Goal: Information Seeking & Learning: Learn about a topic

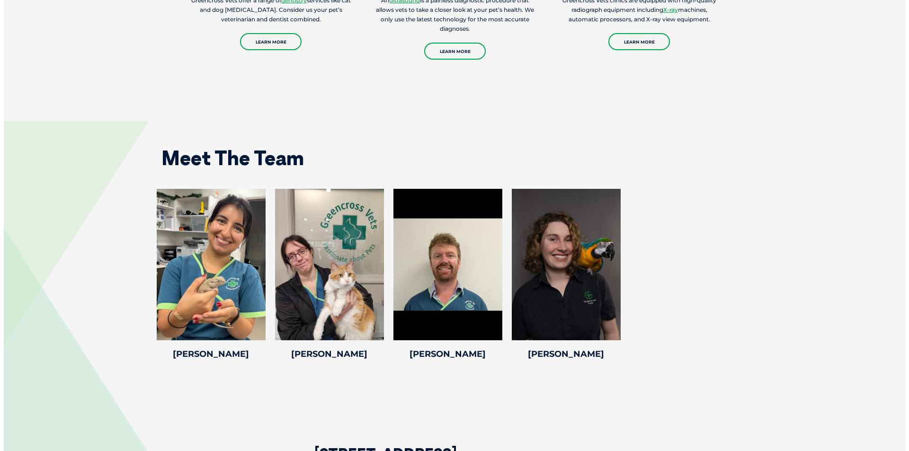
scroll to position [1326, 0]
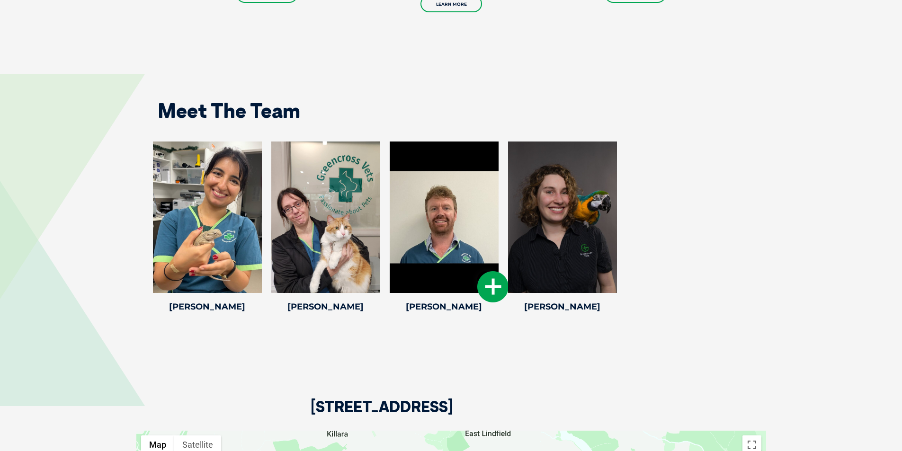
click at [491, 277] on icon at bounding box center [492, 286] width 31 height 31
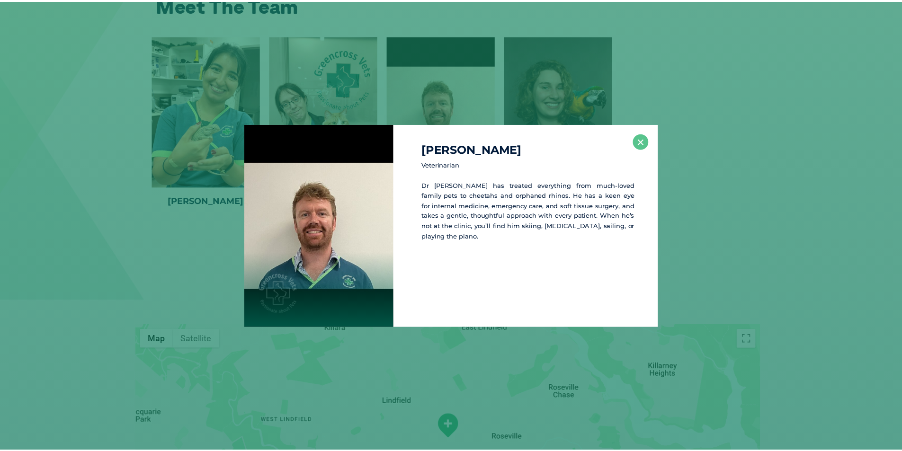
scroll to position [1432, 0]
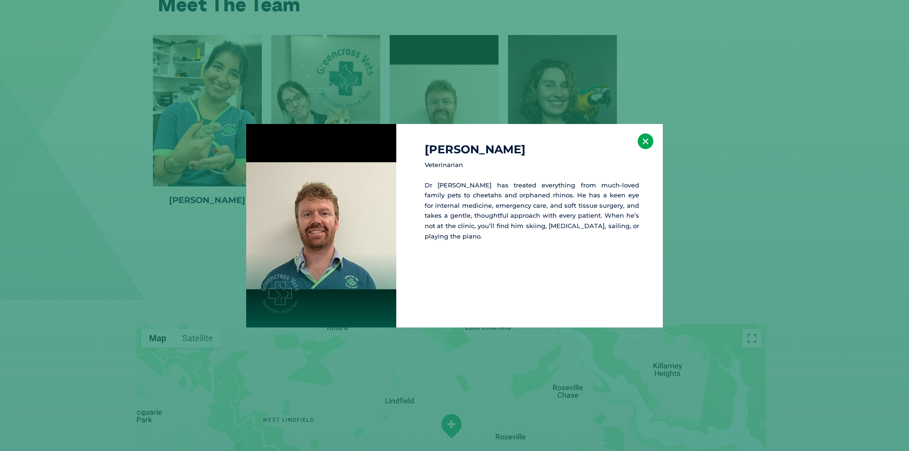
drag, startPoint x: 644, startPoint y: 142, endPoint x: 644, endPoint y: 147, distance: 4.8
click at [644, 142] on button "×" at bounding box center [646, 142] width 16 height 16
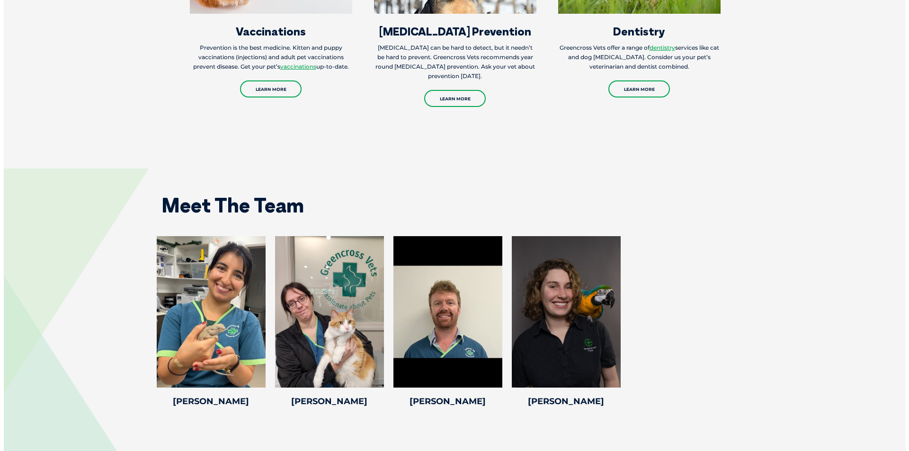
scroll to position [1278, 0]
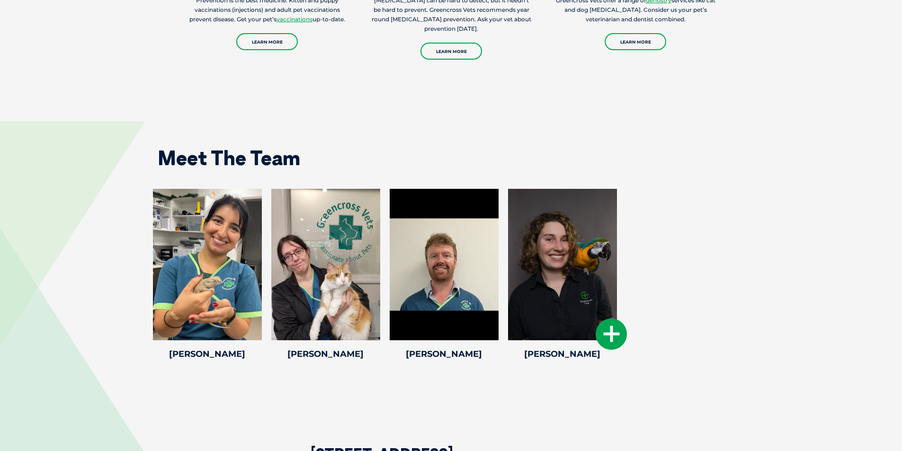
click at [612, 322] on icon at bounding box center [611, 334] width 31 height 31
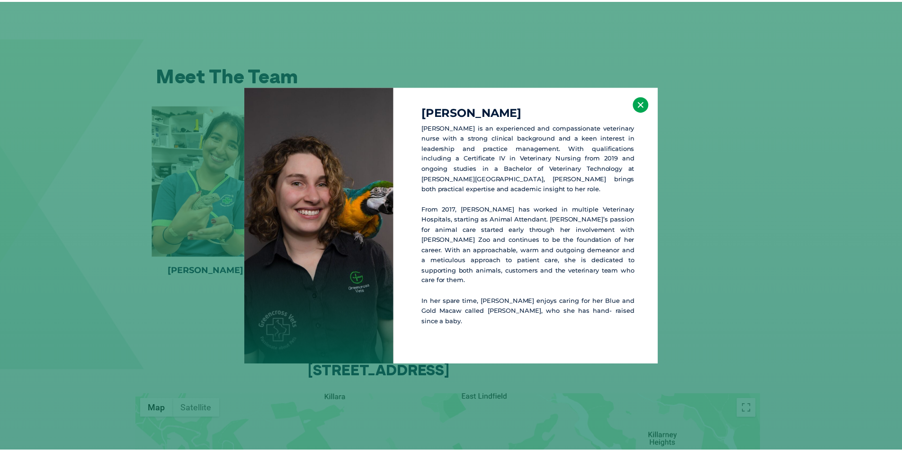
scroll to position [1363, 0]
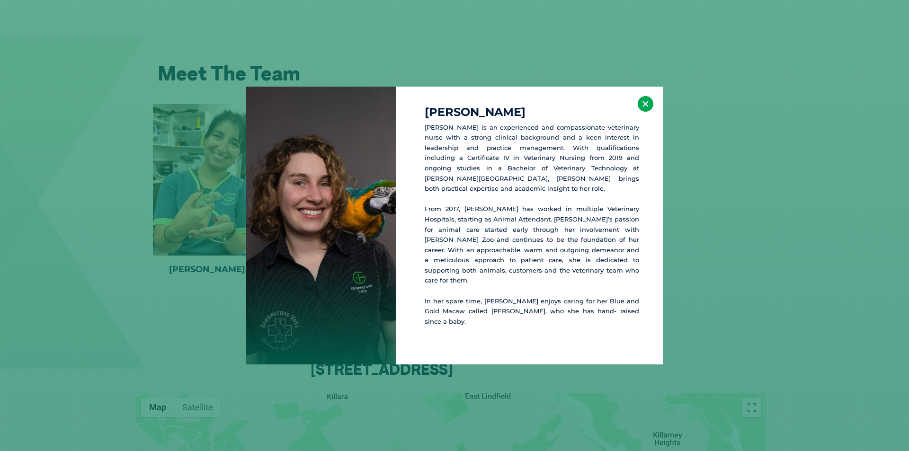
drag, startPoint x: 646, startPoint y: 112, endPoint x: 634, endPoint y: 133, distance: 24.0
click at [645, 112] on button "×" at bounding box center [646, 104] width 16 height 16
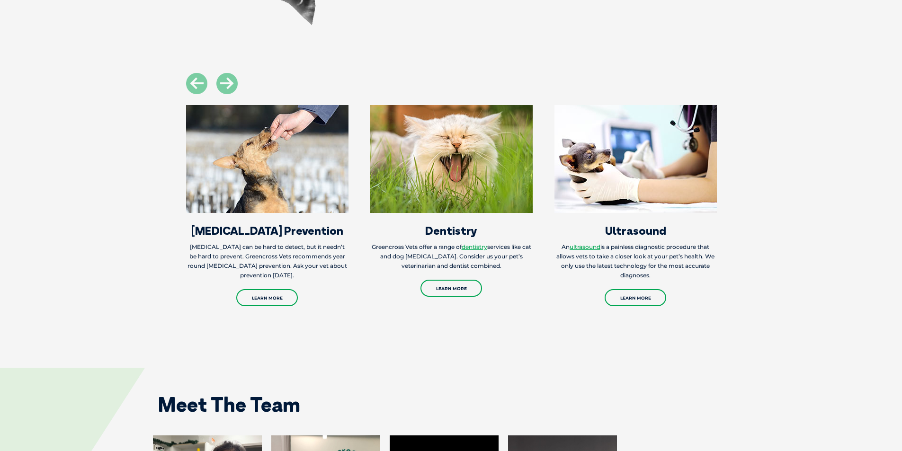
scroll to position [795, 0]
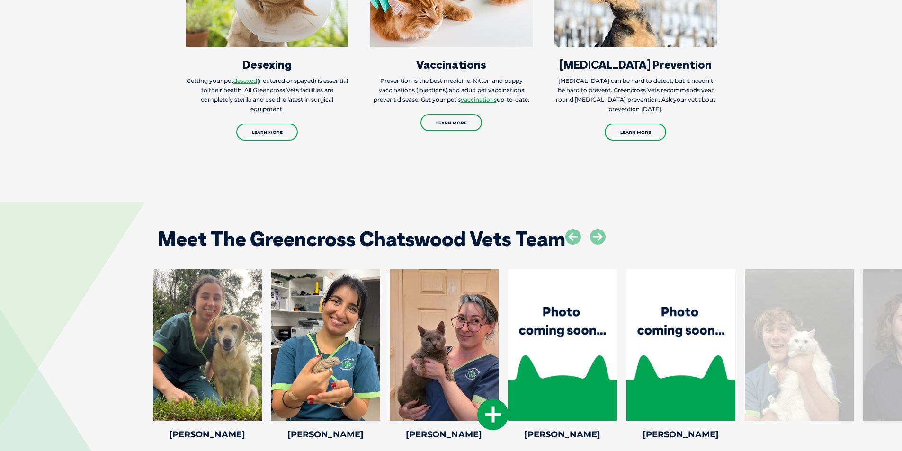
scroll to position [1562, 0]
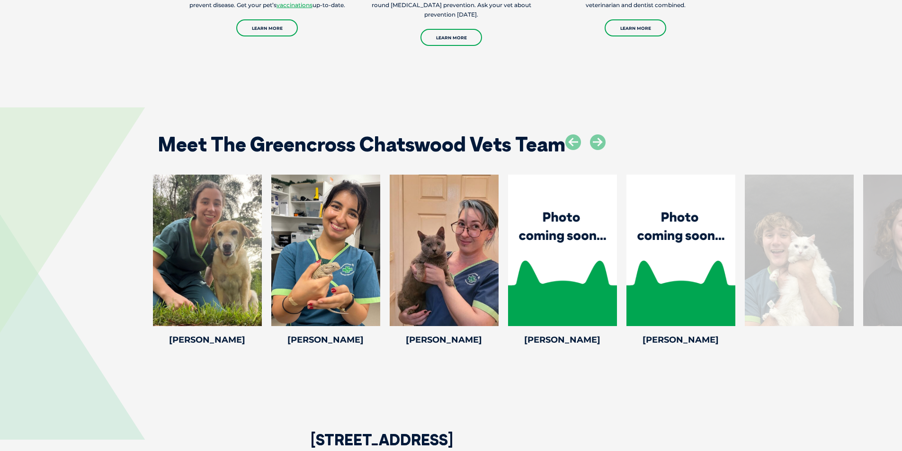
click at [796, 258] on div at bounding box center [799, 250] width 109 height 151
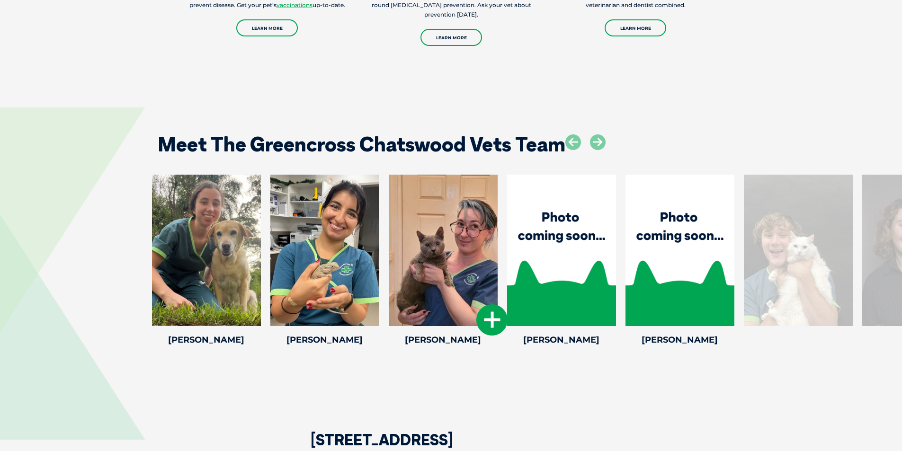
drag, startPoint x: 790, startPoint y: 281, endPoint x: 482, endPoint y: 297, distance: 307.7
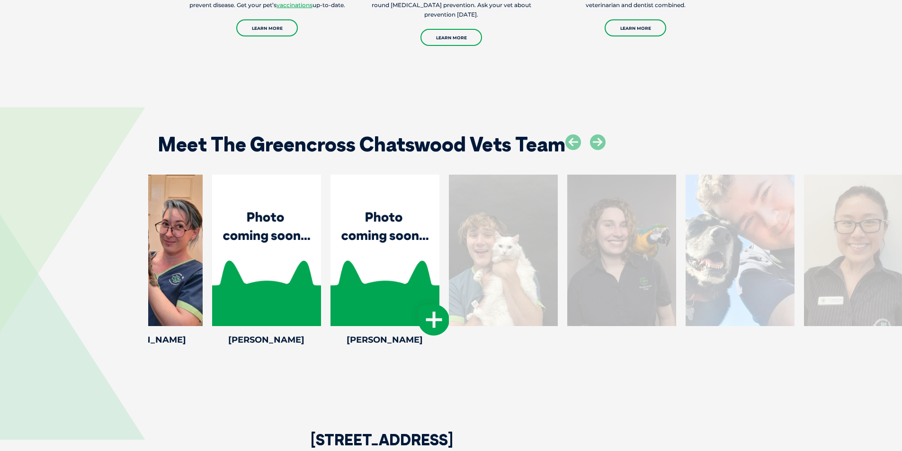
drag, startPoint x: 720, startPoint y: 277, endPoint x: 355, endPoint y: 288, distance: 365.6
click at [355, 288] on div at bounding box center [384, 250] width 109 height 151
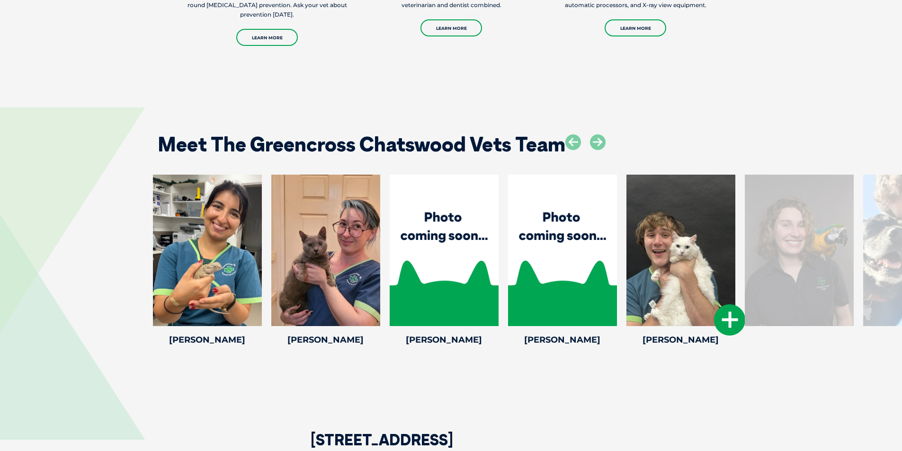
click at [672, 285] on div at bounding box center [680, 250] width 109 height 151
click at [736, 324] on icon at bounding box center [729, 319] width 31 height 31
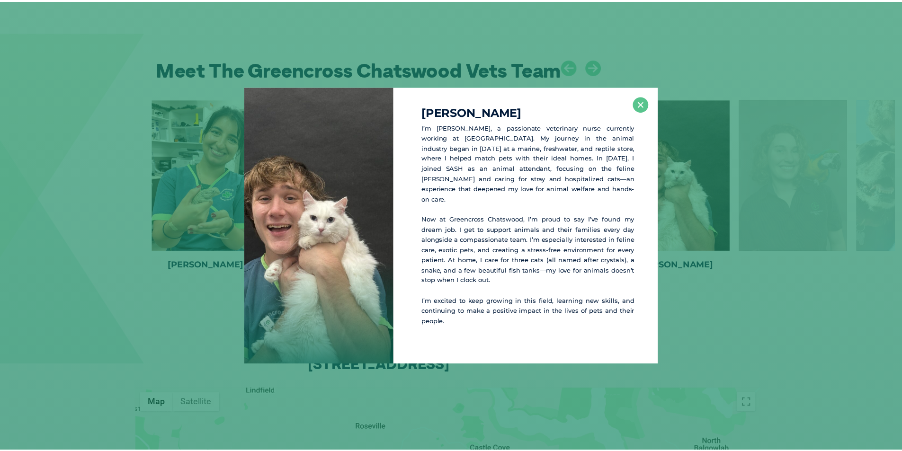
scroll to position [1643, 0]
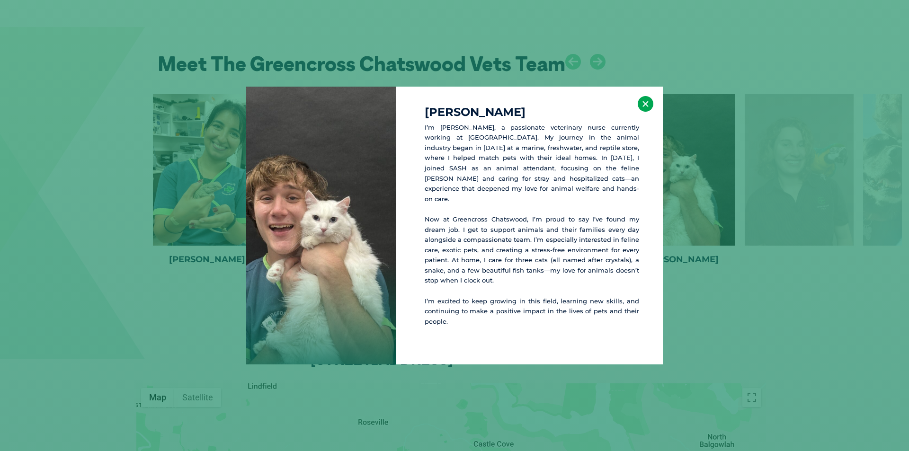
click at [646, 112] on button "×" at bounding box center [646, 104] width 16 height 16
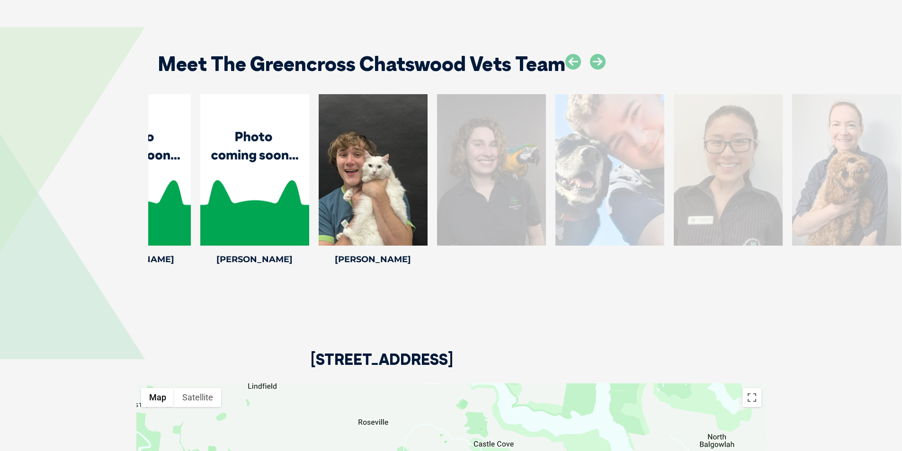
drag, startPoint x: 808, startPoint y: 172, endPoint x: 420, endPoint y: 167, distance: 387.3
click at [437, 167] on div at bounding box center [491, 169] width 109 height 151
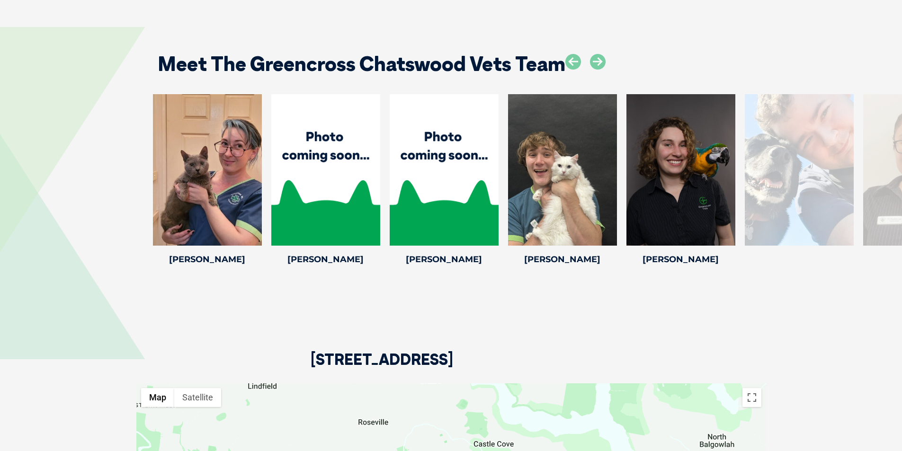
drag, startPoint x: 766, startPoint y: 165, endPoint x: 421, endPoint y: 207, distance: 347.2
click at [745, 207] on div at bounding box center [799, 169] width 109 height 151
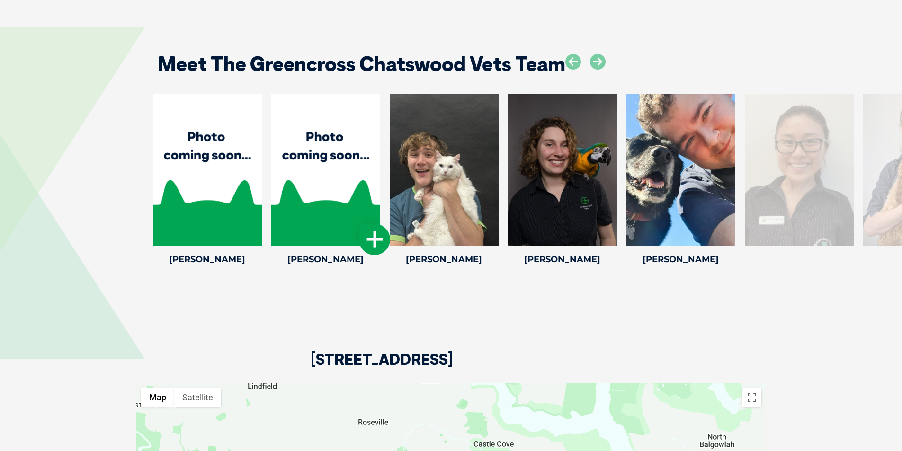
drag, startPoint x: 702, startPoint y: 220, endPoint x: 378, endPoint y: 253, distance: 325.5
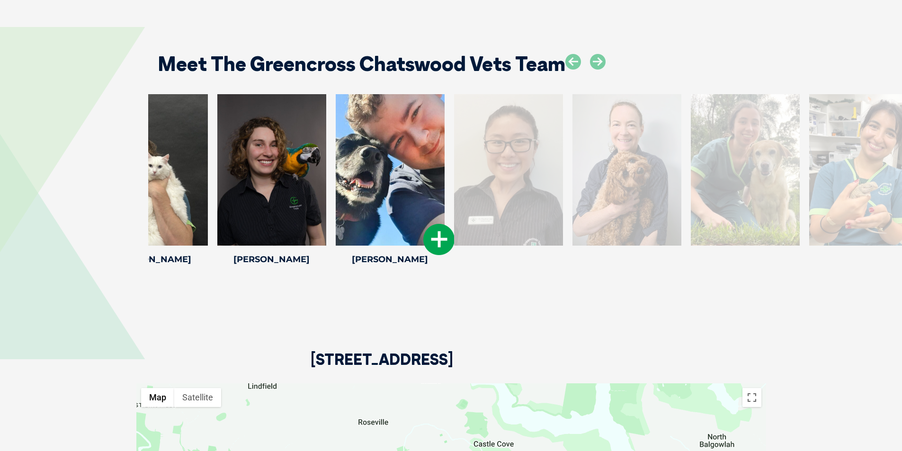
drag, startPoint x: 699, startPoint y: 168, endPoint x: 280, endPoint y: 208, distance: 420.9
click at [336, 206] on div at bounding box center [390, 169] width 109 height 151
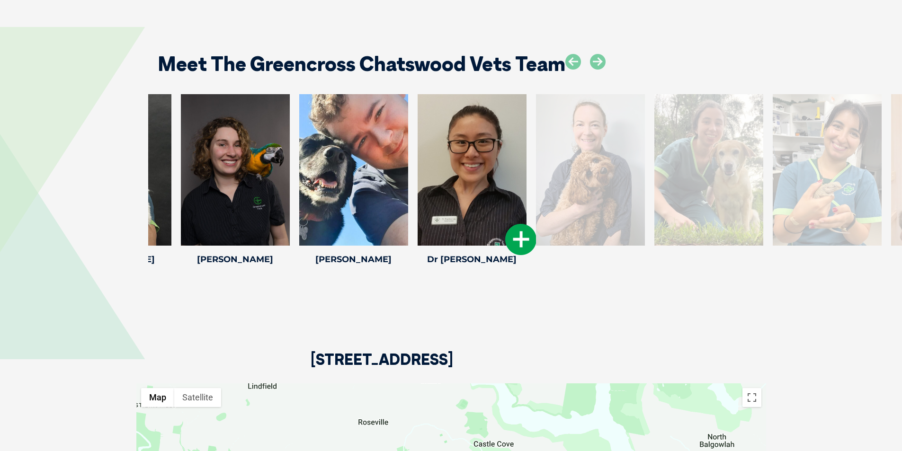
drag, startPoint x: 497, startPoint y: 181, endPoint x: 230, endPoint y: 181, distance: 267.0
click at [418, 181] on div at bounding box center [472, 169] width 109 height 151
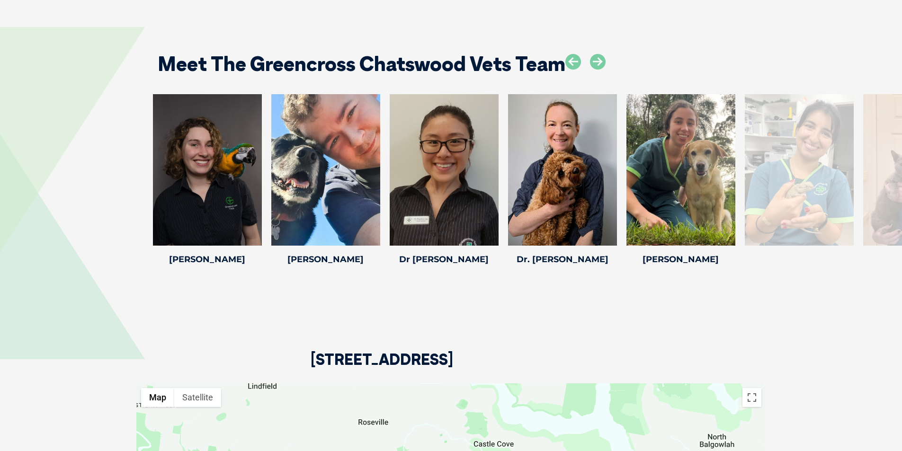
drag, startPoint x: 654, startPoint y: 158, endPoint x: 9, endPoint y: 305, distance: 661.7
click at [9, 305] on div "Meet The Greencross Chatswood Vets Team [PERSON_NAME] I’m [PERSON_NAME], a pass…" at bounding box center [451, 153] width 902 height 308
click at [494, 244] on icon at bounding box center [492, 239] width 31 height 31
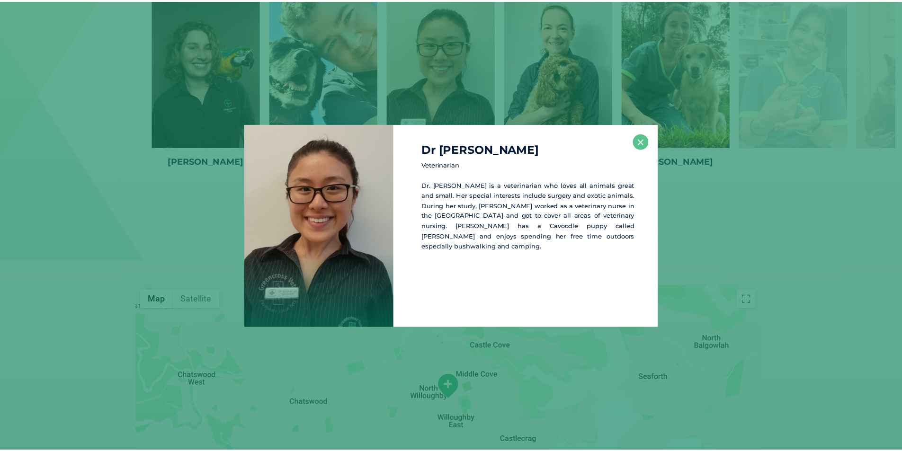
scroll to position [1749, 0]
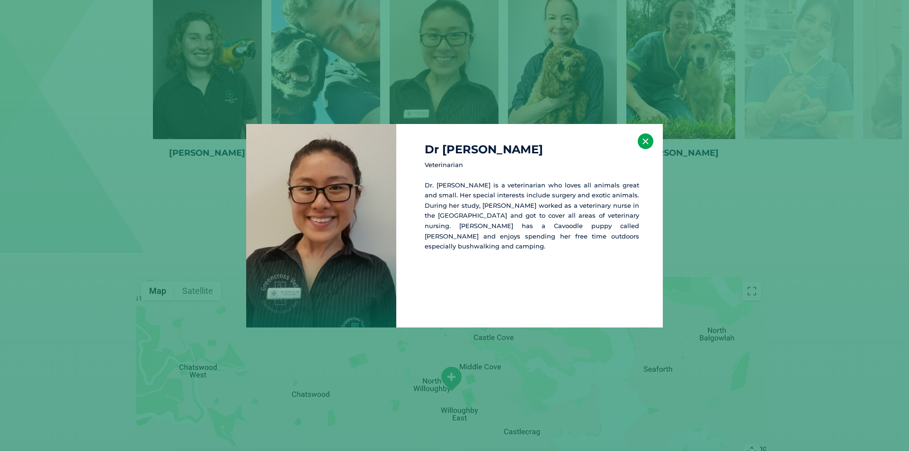
click at [649, 147] on button "×" at bounding box center [646, 142] width 16 height 16
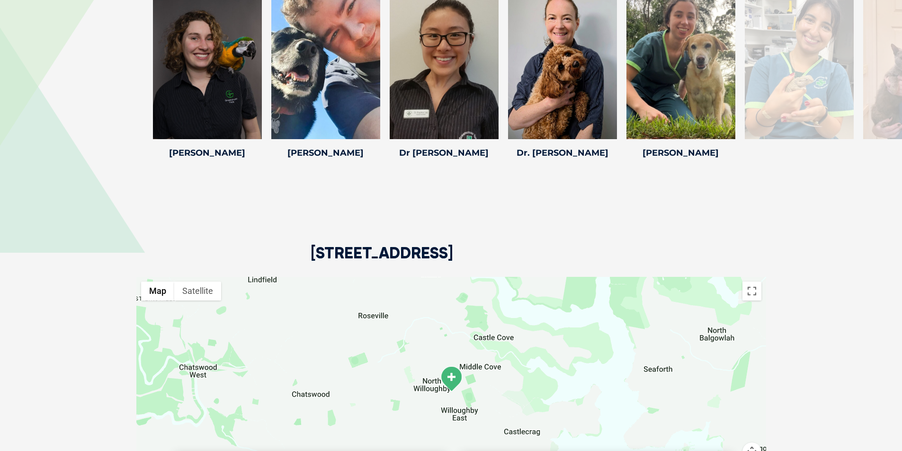
scroll to position [1560, 0]
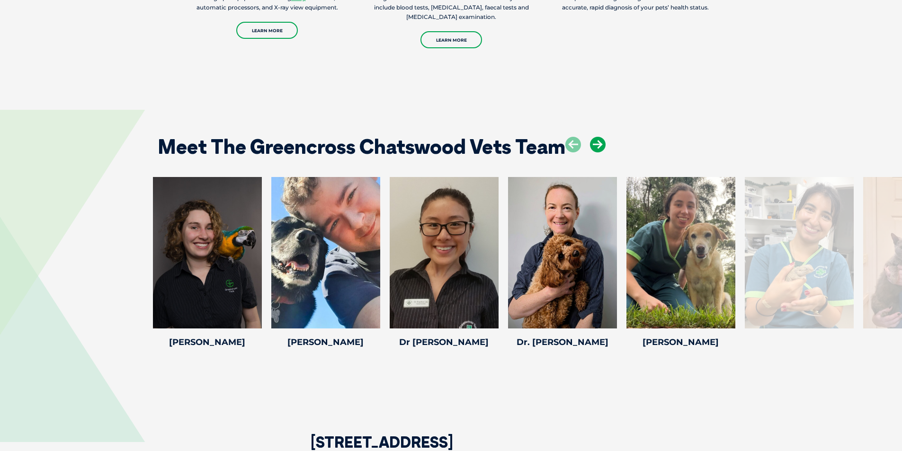
click at [603, 149] on icon at bounding box center [598, 145] width 16 height 16
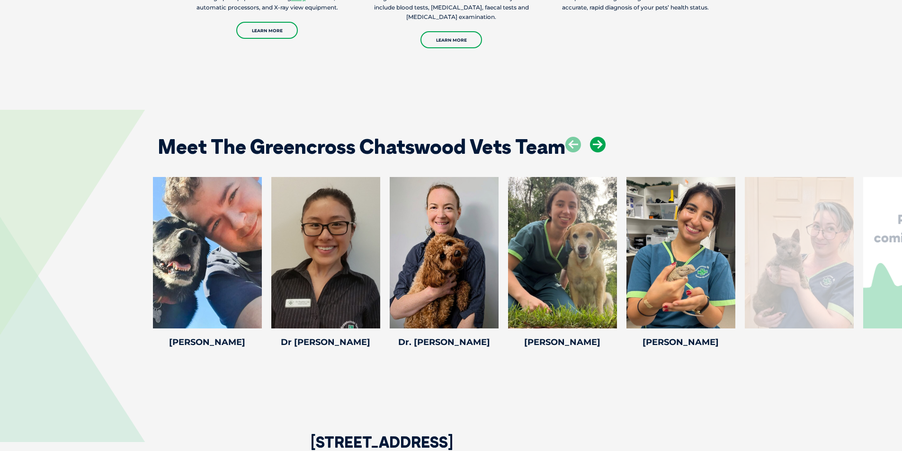
click at [603, 149] on icon at bounding box center [598, 145] width 16 height 16
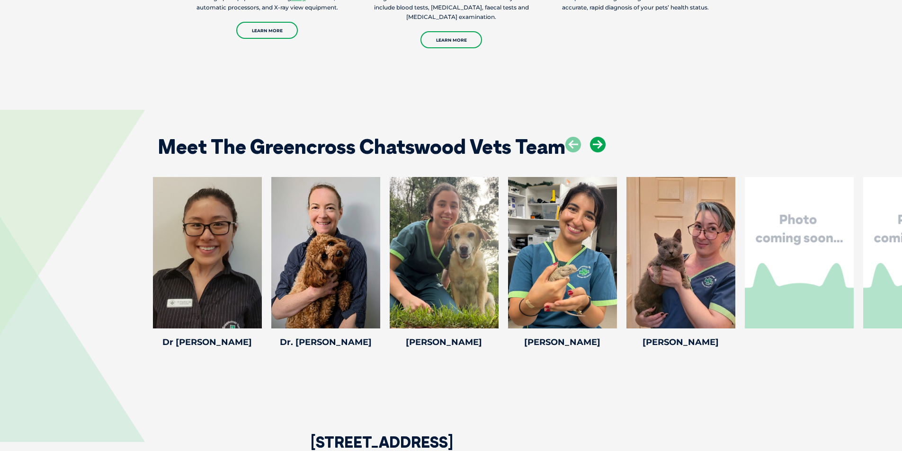
click at [603, 149] on icon at bounding box center [598, 145] width 16 height 16
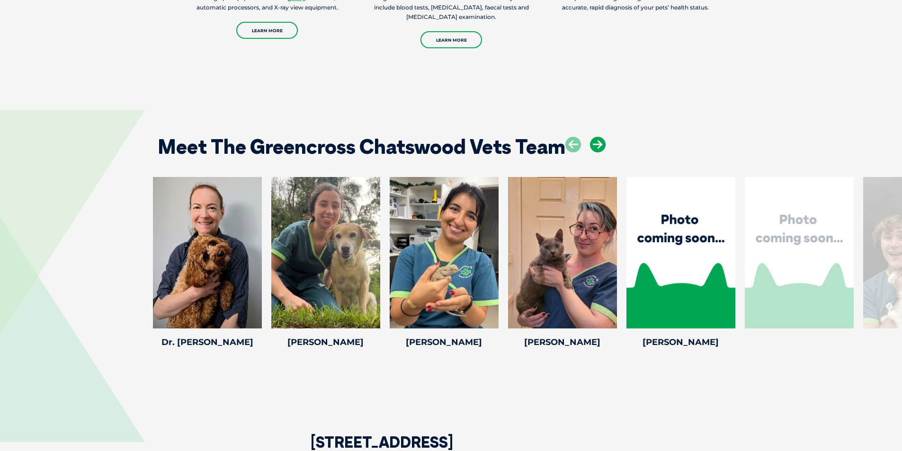
click at [603, 149] on icon at bounding box center [598, 145] width 16 height 16
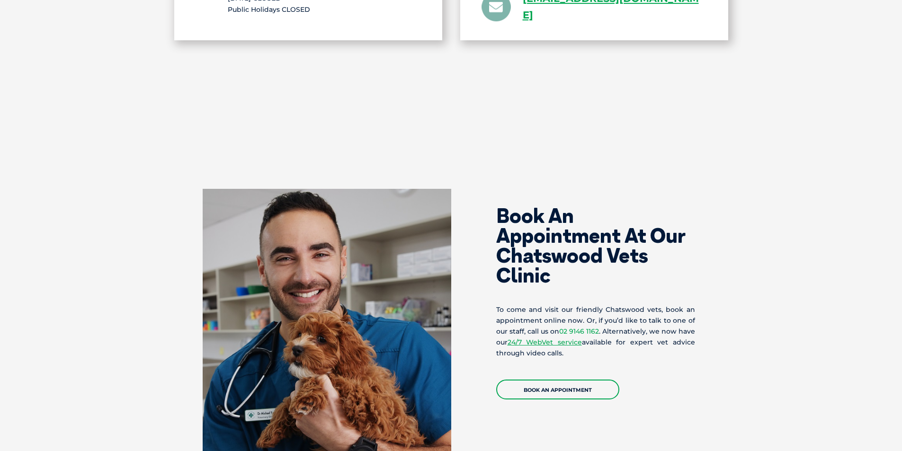
scroll to position [2365, 0]
